Goal: Task Accomplishment & Management: Use online tool/utility

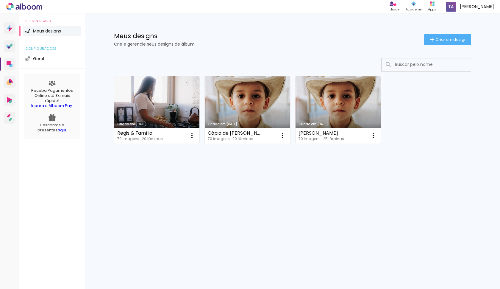
drag, startPoint x: 145, startPoint y: 105, endPoint x: 147, endPoint y: 101, distance: 4.5
click at [145, 105] on link "Criado em [DATE]" at bounding box center [156, 109] width 85 height 67
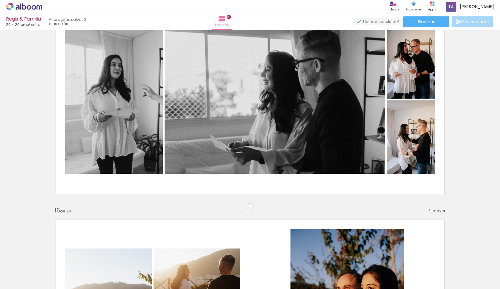
scroll to position [3038, 0]
